Goal: Transaction & Acquisition: Purchase product/service

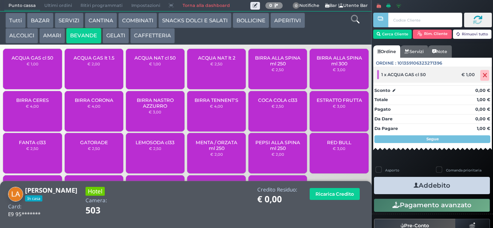
click at [482, 76] on icon at bounding box center [484, 75] width 5 height 0
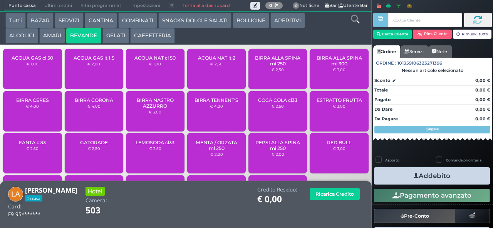
click at [106, 61] on span "ACQUA GAS lt 1.5" at bounding box center [94, 58] width 41 height 6
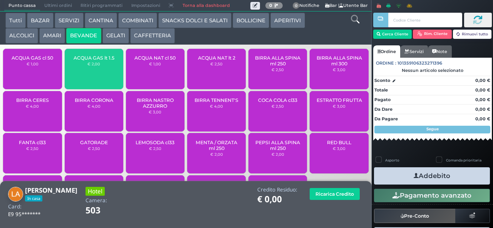
click at [105, 72] on div "ACQUA GAS lt 1.5 € 2,00" at bounding box center [94, 69] width 59 height 40
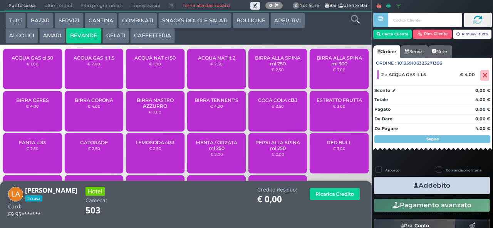
click at [433, 186] on button "Addebito" at bounding box center [432, 185] width 116 height 17
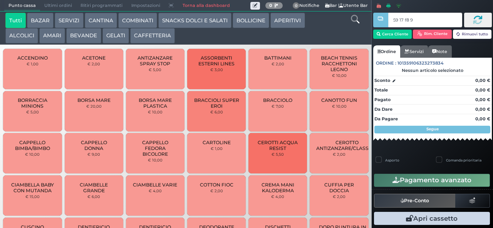
type input "59 17 f8 95"
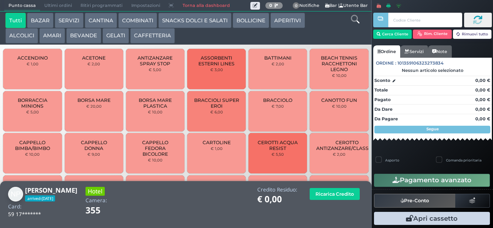
click at [89, 35] on button "BEVANDE" at bounding box center [83, 35] width 35 height 15
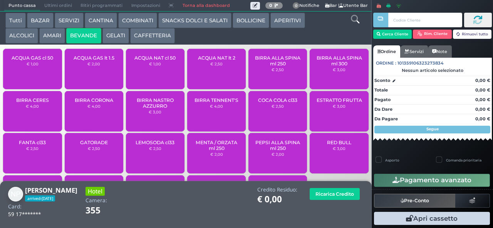
click at [123, 34] on button "GELATI" at bounding box center [115, 35] width 27 height 15
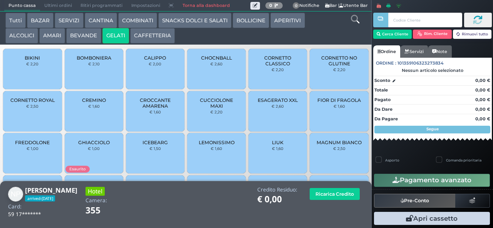
scroll to position [51, 0]
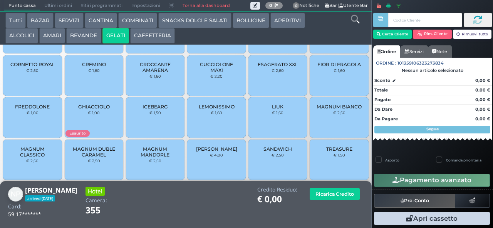
click at [161, 158] on span "MAGNUM MANDORLE" at bounding box center [155, 152] width 46 height 12
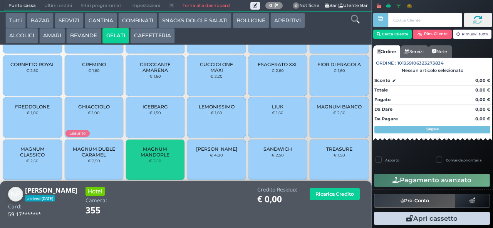
scroll to position [0, 0]
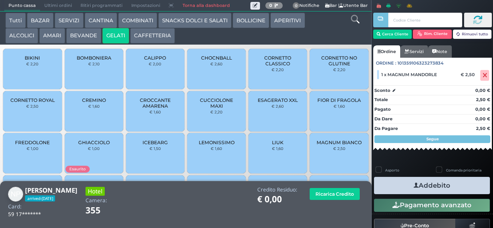
click at [214, 109] on span "CUCCIOLONE MAXI" at bounding box center [217, 103] width 46 height 12
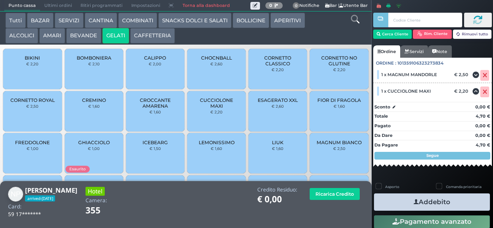
click at [448, 200] on button "Addebito" at bounding box center [432, 202] width 116 height 17
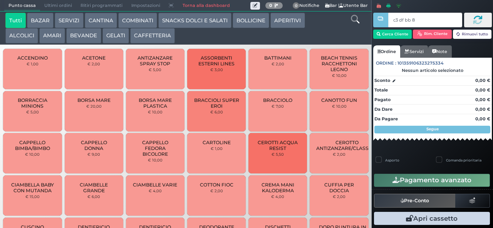
type input "c3 df bb 8b"
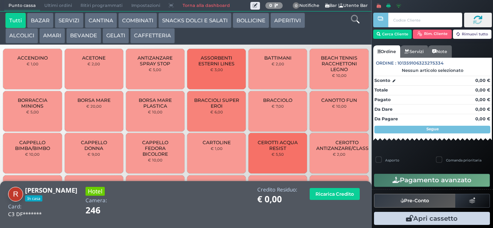
click at [79, 38] on button "BEVANDE" at bounding box center [83, 35] width 35 height 15
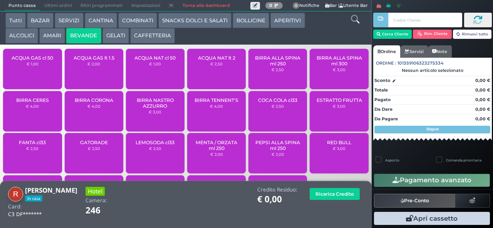
click at [327, 146] on span "RED BULL" at bounding box center [339, 143] width 24 height 6
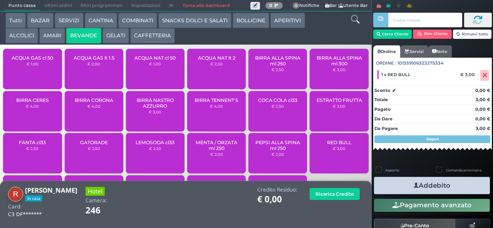
click at [430, 186] on button "Addebito" at bounding box center [432, 185] width 116 height 17
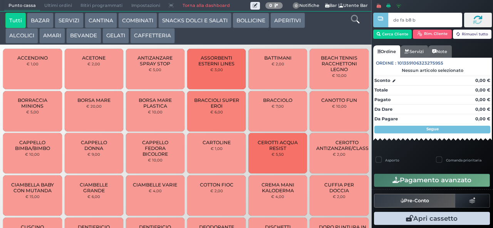
type input "de fa b8 b9"
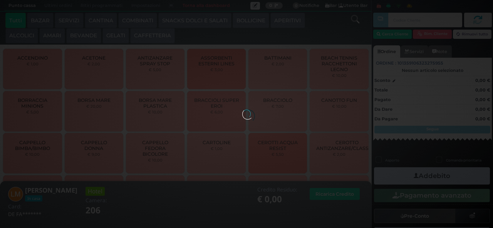
click at [242, 110] on div at bounding box center [246, 114] width 8 height 8
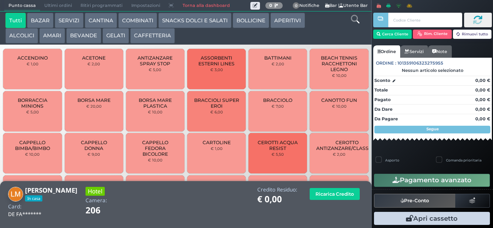
click at [58, 35] on button "AMARI" at bounding box center [52, 35] width 26 height 15
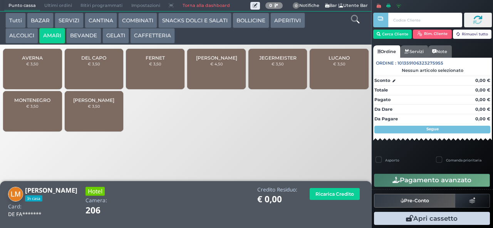
click at [216, 61] on span "JEFFERSON" at bounding box center [216, 58] width 41 height 6
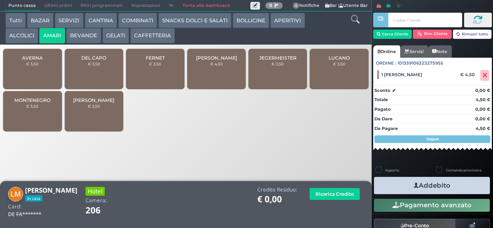
click at [430, 188] on button "Addebito" at bounding box center [432, 185] width 116 height 17
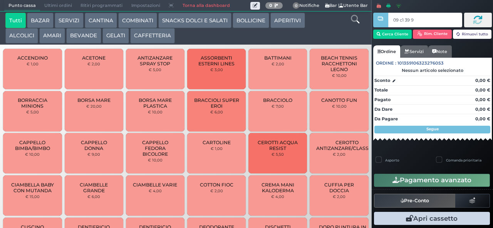
type input "09 c1 39 95"
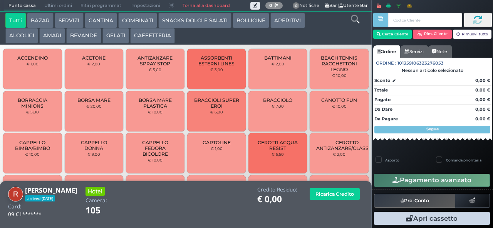
click at [55, 42] on button "AMARI" at bounding box center [52, 35] width 26 height 15
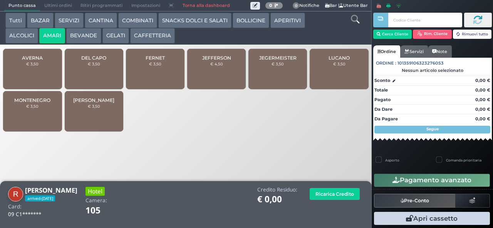
click at [218, 77] on div "JEFFERSON € 4,50" at bounding box center [216, 69] width 59 height 40
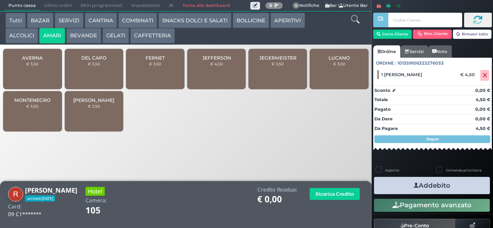
click at [442, 188] on button "Addebito" at bounding box center [432, 185] width 116 height 17
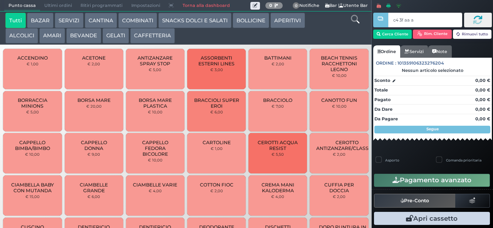
type input "c4 3f aa af"
click at [137, 22] on button "COMBINATI" at bounding box center [137, 20] width 39 height 15
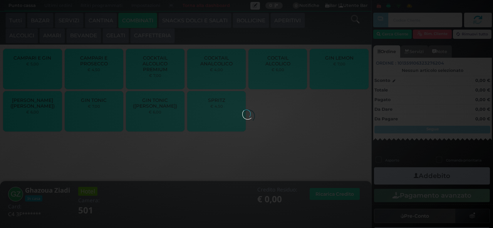
click at [242, 110] on div at bounding box center [246, 114] width 8 height 8
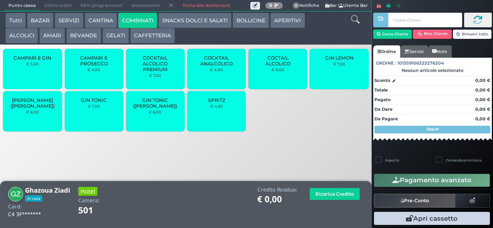
click at [157, 72] on span "COCKTAIL ALCOLICO PREMIUM" at bounding box center [155, 63] width 46 height 17
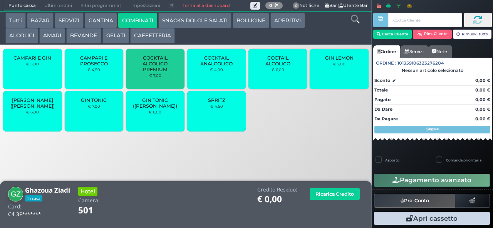
click at [55, 36] on button "AMARI" at bounding box center [52, 35] width 26 height 15
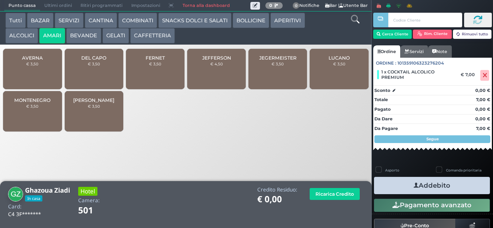
click at [101, 61] on span "DEL CAPO" at bounding box center [93, 58] width 25 height 6
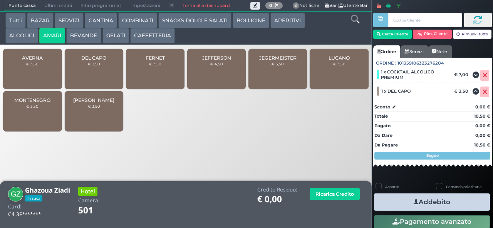
click at [293, 19] on button "APERITIVI" at bounding box center [287, 20] width 34 height 15
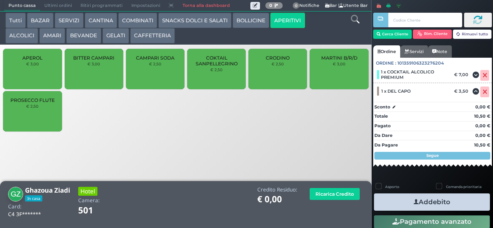
click at [280, 66] on small "€ 2,50" at bounding box center [277, 64] width 12 height 5
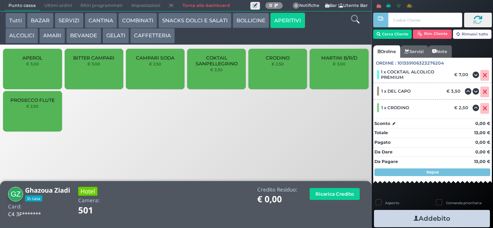
click at [449, 204] on label "Comanda prioritaria" at bounding box center [463, 203] width 35 height 5
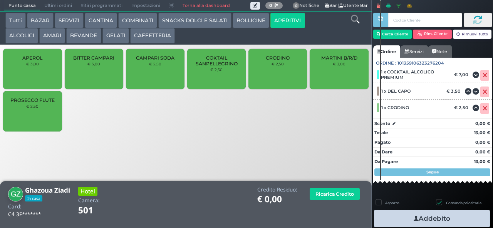
click at [446, 203] on label "Comanda prioritaria" at bounding box center [463, 203] width 35 height 5
checkbox input "false"
click at [445, 213] on button "Addebito" at bounding box center [432, 218] width 116 height 17
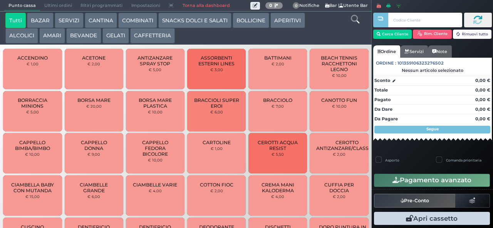
click at [40, 18] on button "BAZAR" at bounding box center [40, 20] width 27 height 15
click at [27, 13] on button "BAZAR" at bounding box center [40, 20] width 27 height 15
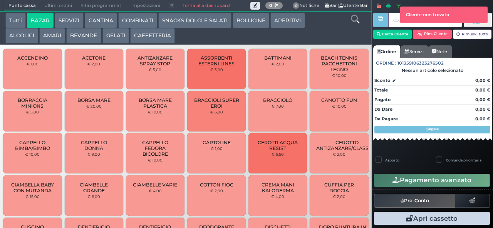
click at [380, 33] on div at bounding box center [381, 108] width 2 height 217
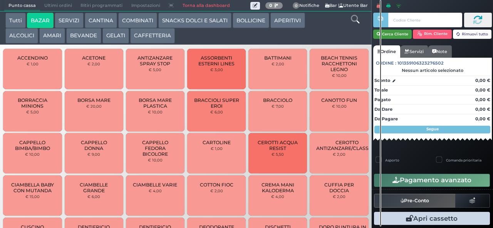
click at [390, 35] on button "Cerca Cliente" at bounding box center [392, 34] width 39 height 9
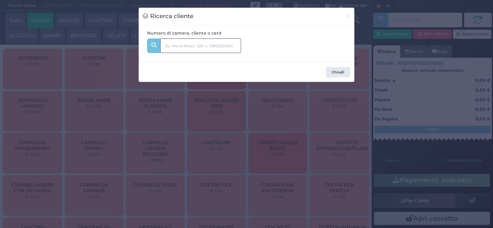
click at [183, 45] on input "text" at bounding box center [200, 46] width 81 height 15
type input "311"
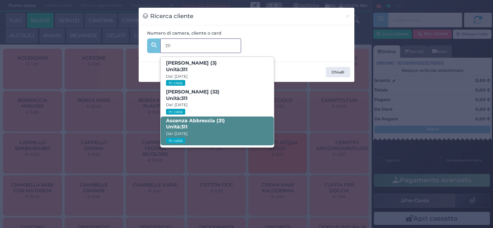
click at [186, 126] on strong "311" at bounding box center [184, 127] width 7 height 6
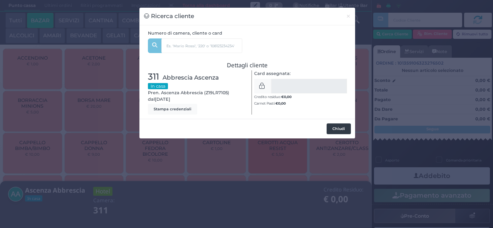
click at [340, 131] on button "Chiudi" at bounding box center [339, 129] width 24 height 11
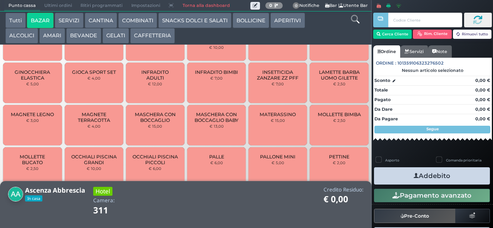
scroll to position [350, 0]
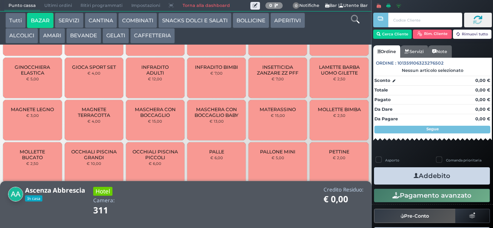
click at [89, 118] on span "MAGNETE TERRACOTTA" at bounding box center [94, 113] width 46 height 12
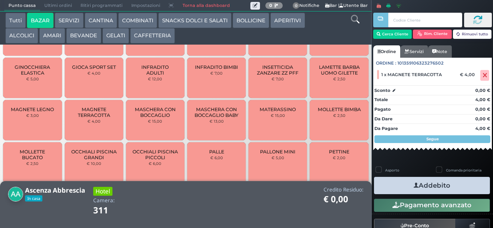
click at [90, 116] on span "MAGNETE TERRACOTTA" at bounding box center [94, 113] width 46 height 12
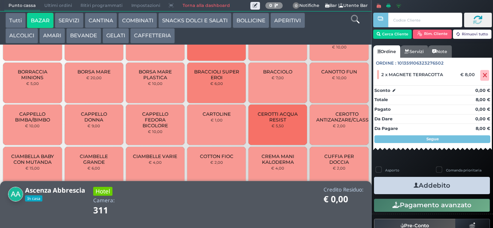
scroll to position [37, 0]
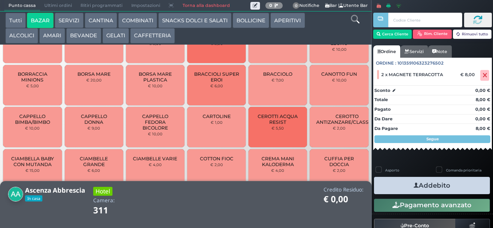
click at [25, 125] on span "CAPPELLO BIMBA/BIMBO" at bounding box center [33, 120] width 46 height 12
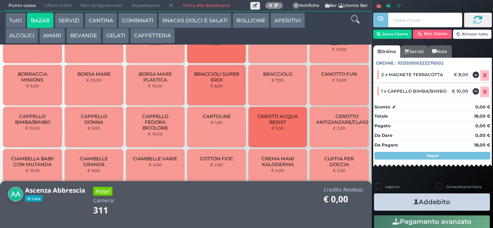
click at [414, 202] on icon "button" at bounding box center [416, 202] width 5 height 8
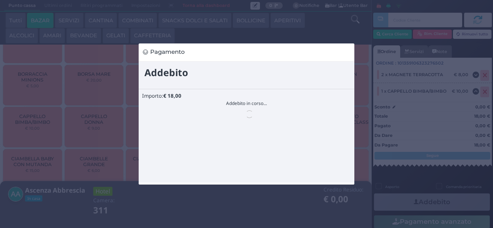
scroll to position [0, 0]
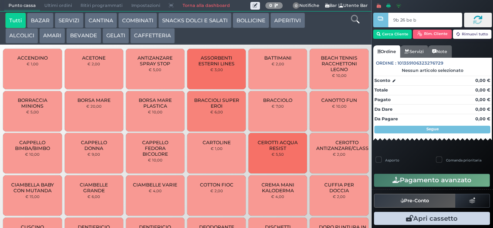
type input "9b 26 be b9"
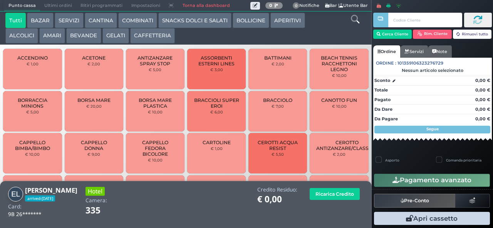
click at [112, 33] on button "GELATI" at bounding box center [115, 35] width 27 height 15
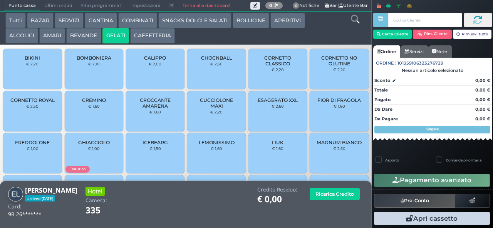
click at [53, 36] on button "AMARI" at bounding box center [52, 35] width 26 height 15
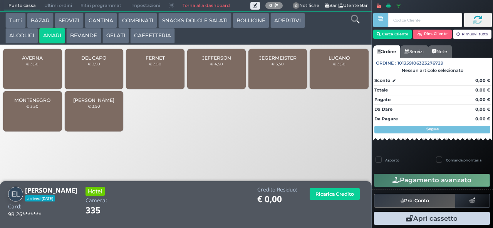
click at [280, 75] on div "JEGERMEISTER € 3,50" at bounding box center [277, 69] width 59 height 40
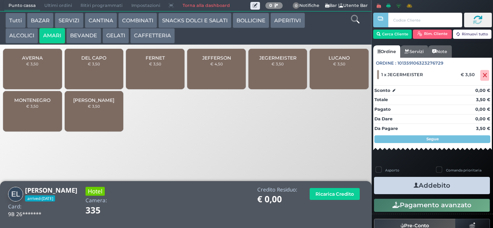
click at [452, 189] on button "Addebito" at bounding box center [432, 185] width 116 height 17
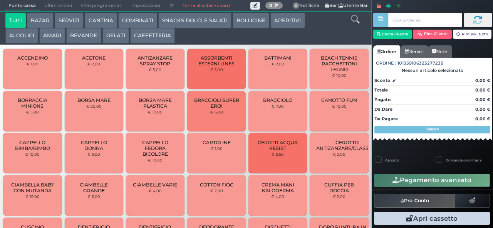
click at [47, 21] on button "BAZAR" at bounding box center [40, 20] width 27 height 15
click at [27, 13] on button "BAZAR" at bounding box center [40, 20] width 27 height 15
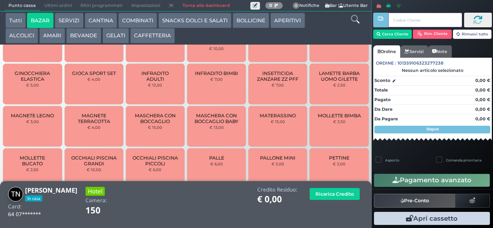
scroll to position [368, 0]
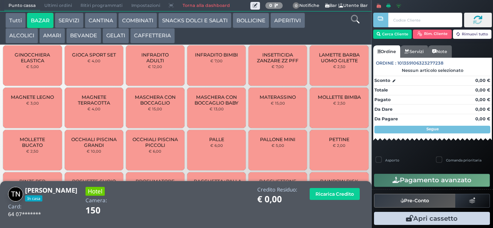
click at [102, 106] on span "MAGNETE TERRACOTTA" at bounding box center [94, 100] width 46 height 12
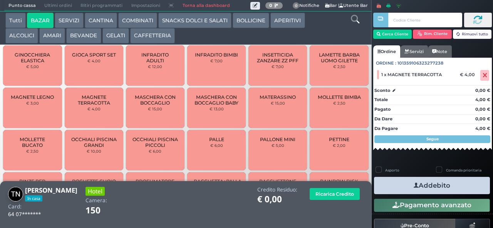
click at [430, 187] on button "Addebito" at bounding box center [432, 185] width 116 height 17
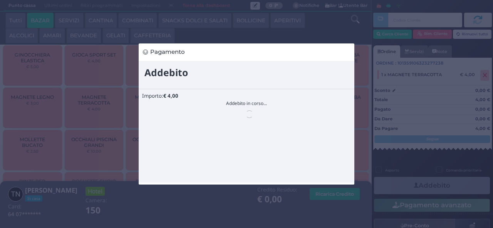
scroll to position [0, 0]
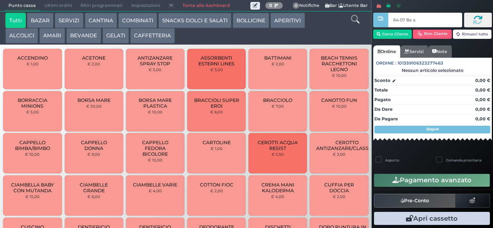
type input "64 07 8a af"
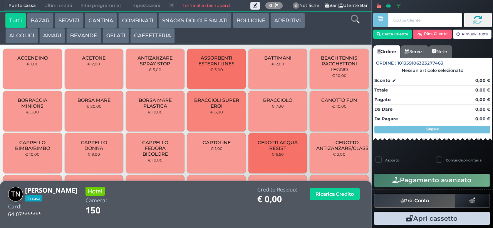
click at [211, 20] on button "SNACKS DOLCI E SALATI" at bounding box center [194, 20] width 73 height 15
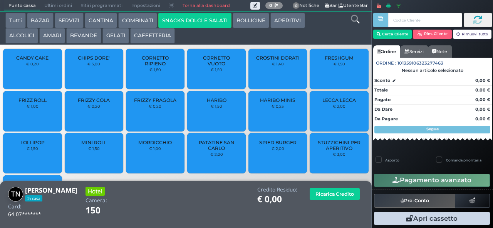
click at [159, 109] on small "€ 0,20" at bounding box center [155, 106] width 13 height 5
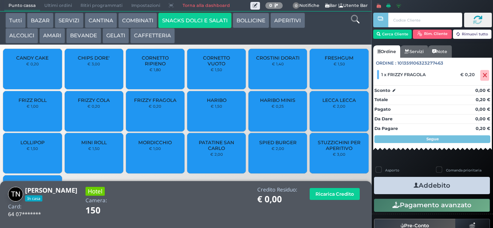
click at [162, 103] on span "FRIZZY FRAGOLA" at bounding box center [155, 100] width 42 height 6
click at [442, 185] on button "Addebito" at bounding box center [432, 185] width 116 height 17
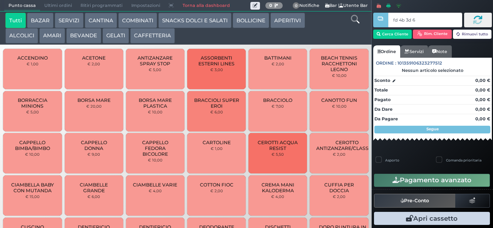
type input "fd 4b 3d 67"
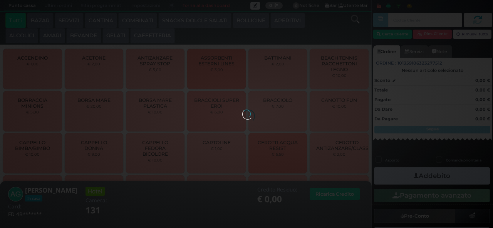
click at [216, 21] on button "SNACKS DOLCI E SALATI" at bounding box center [194, 20] width 73 height 15
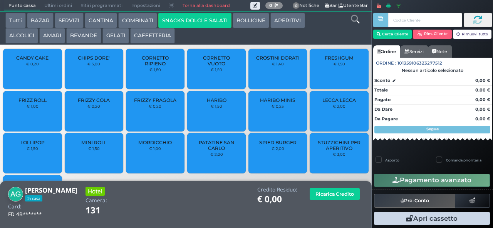
click at [214, 151] on span "PATATINE SAN CARLO" at bounding box center [217, 146] width 46 height 12
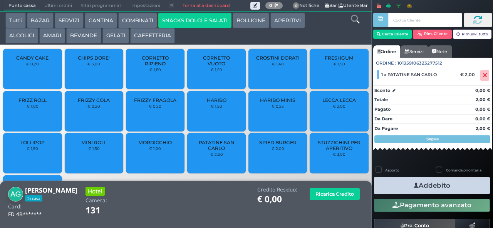
click at [414, 186] on icon "button" at bounding box center [416, 186] width 5 height 8
